Goal: Task Accomplishment & Management: Use online tool/utility

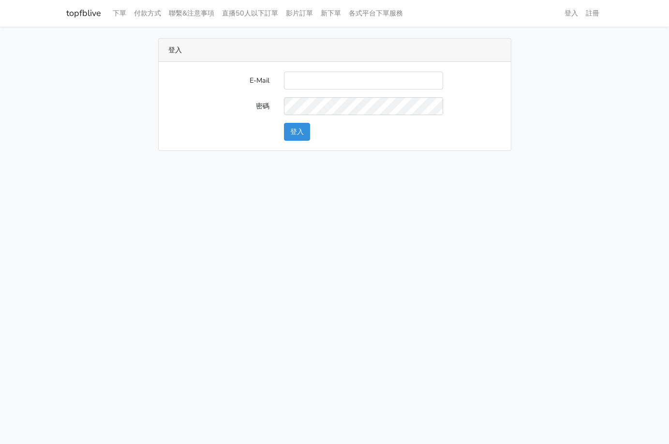
type input "supreme0978810857@gamil.com"
click at [305, 131] on button "登入" at bounding box center [297, 132] width 26 height 18
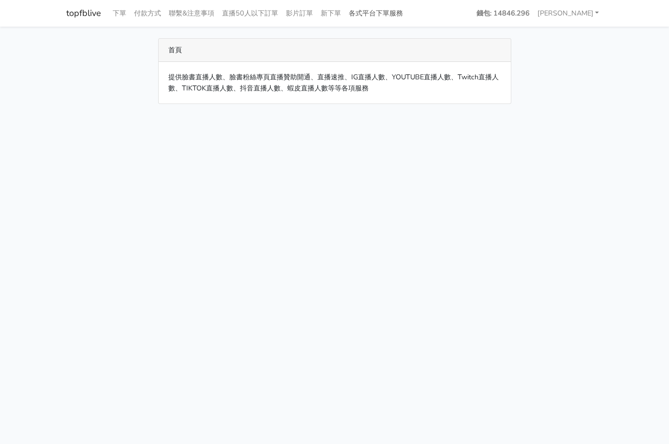
click at [383, 16] on link "各式平台下單服務" at bounding box center [376, 13] width 62 height 19
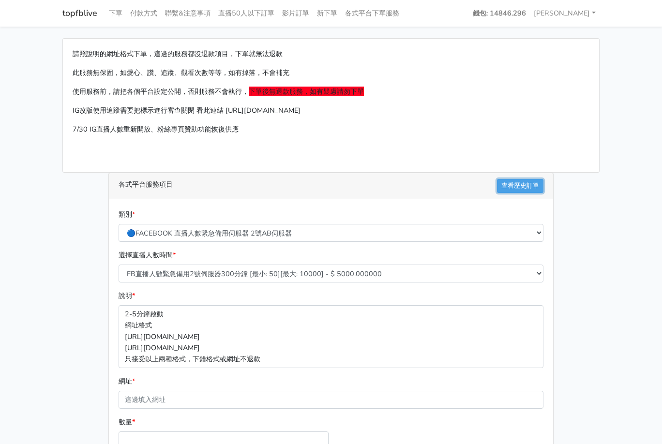
click at [530, 186] on link "查看歷史訂單" at bounding box center [520, 186] width 46 height 14
